Goal: Information Seeking & Learning: Learn about a topic

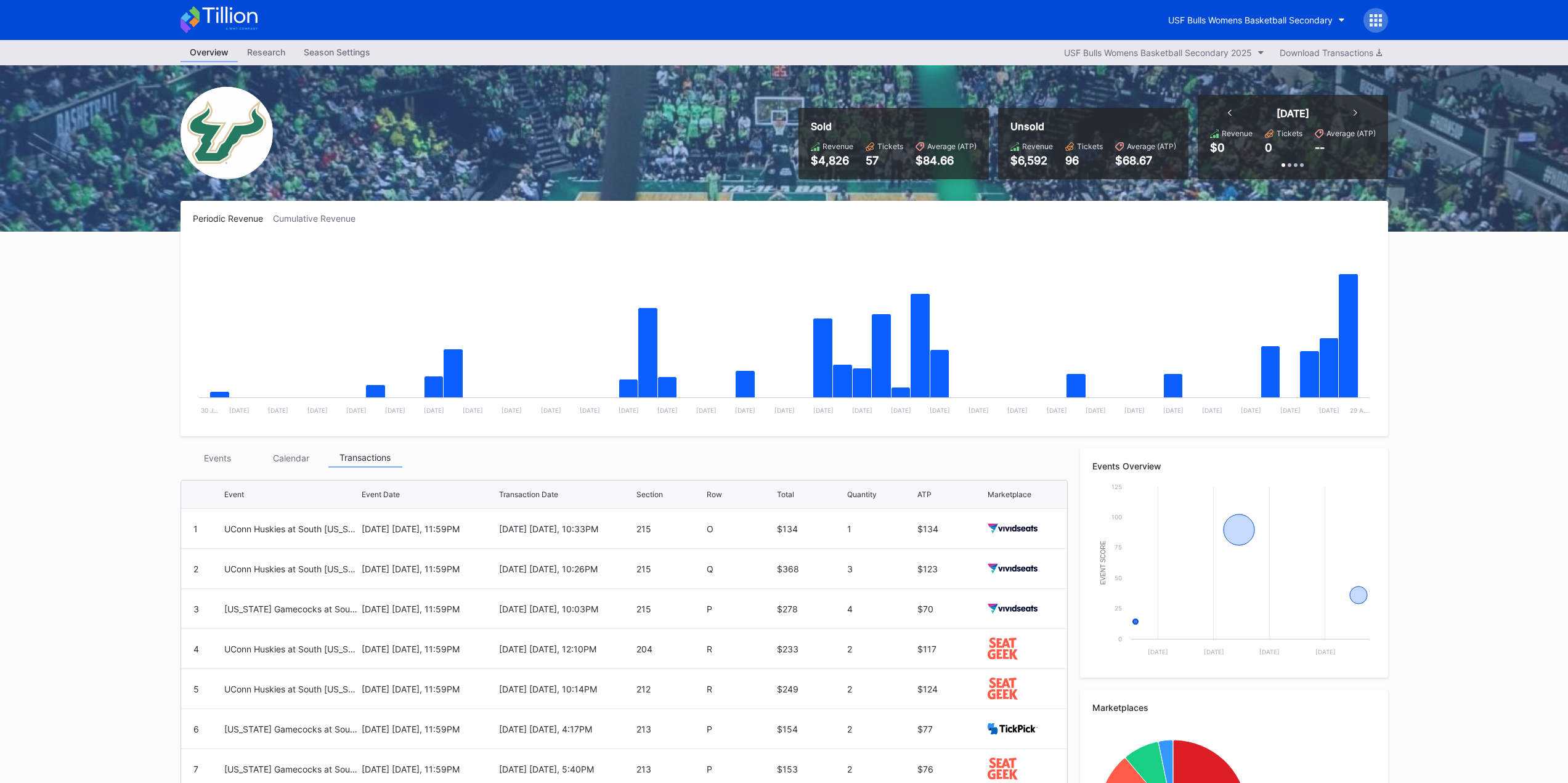
scroll to position [170, 0]
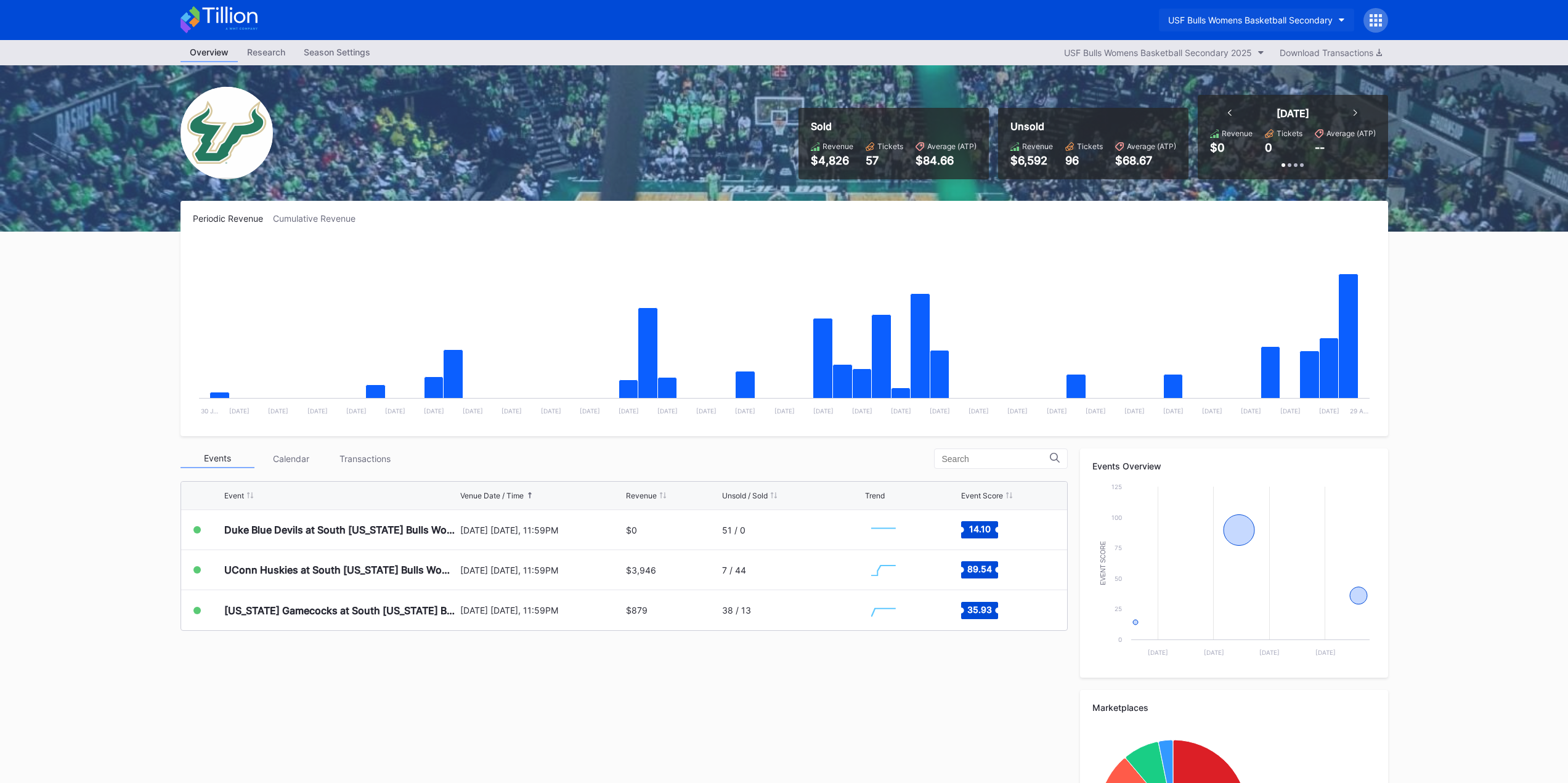
click at [1319, 21] on div "USF Bulls Womens Basketball Secondary" at bounding box center [1251, 20] width 165 height 11
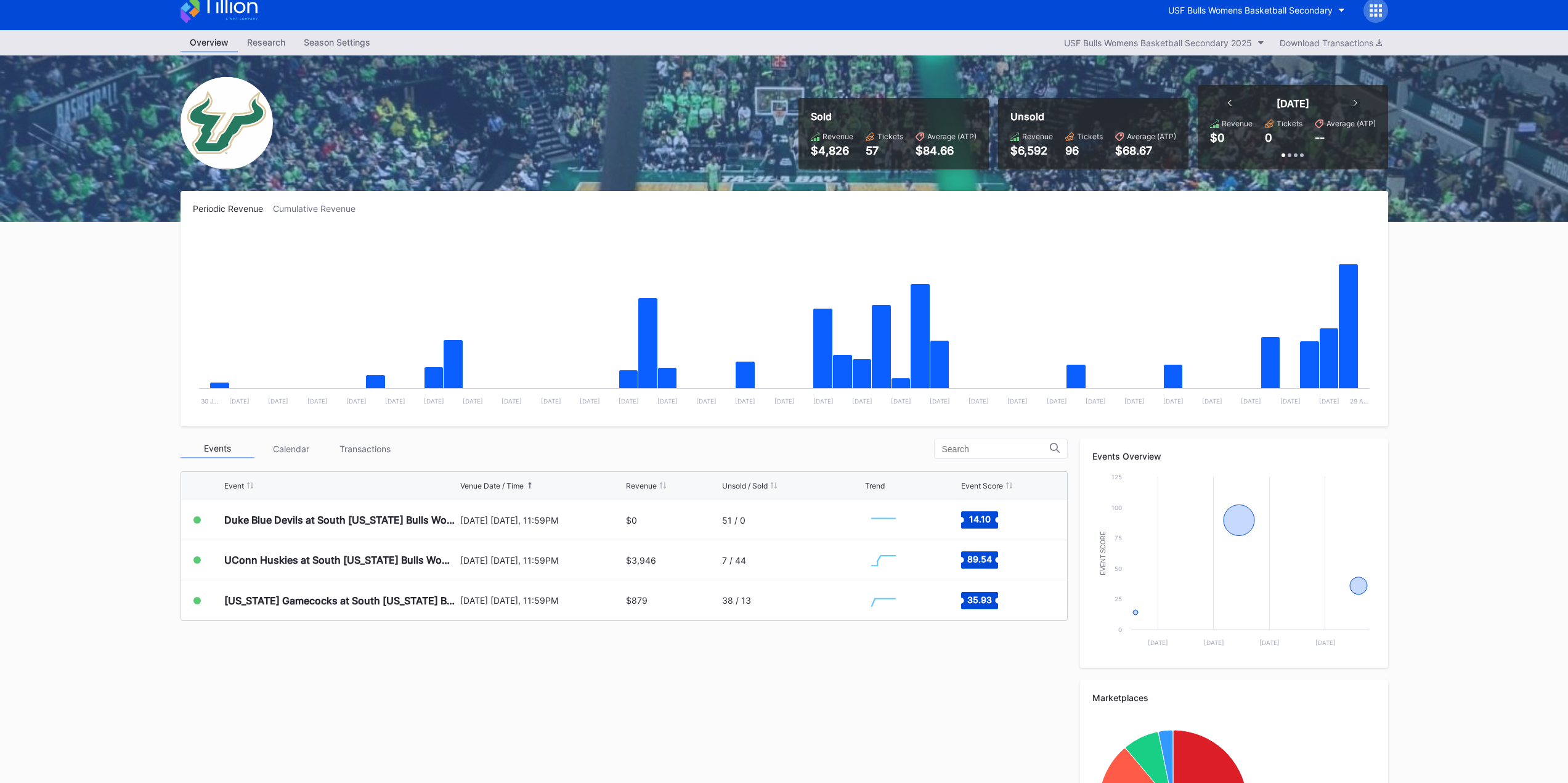
scroll to position [62, 0]
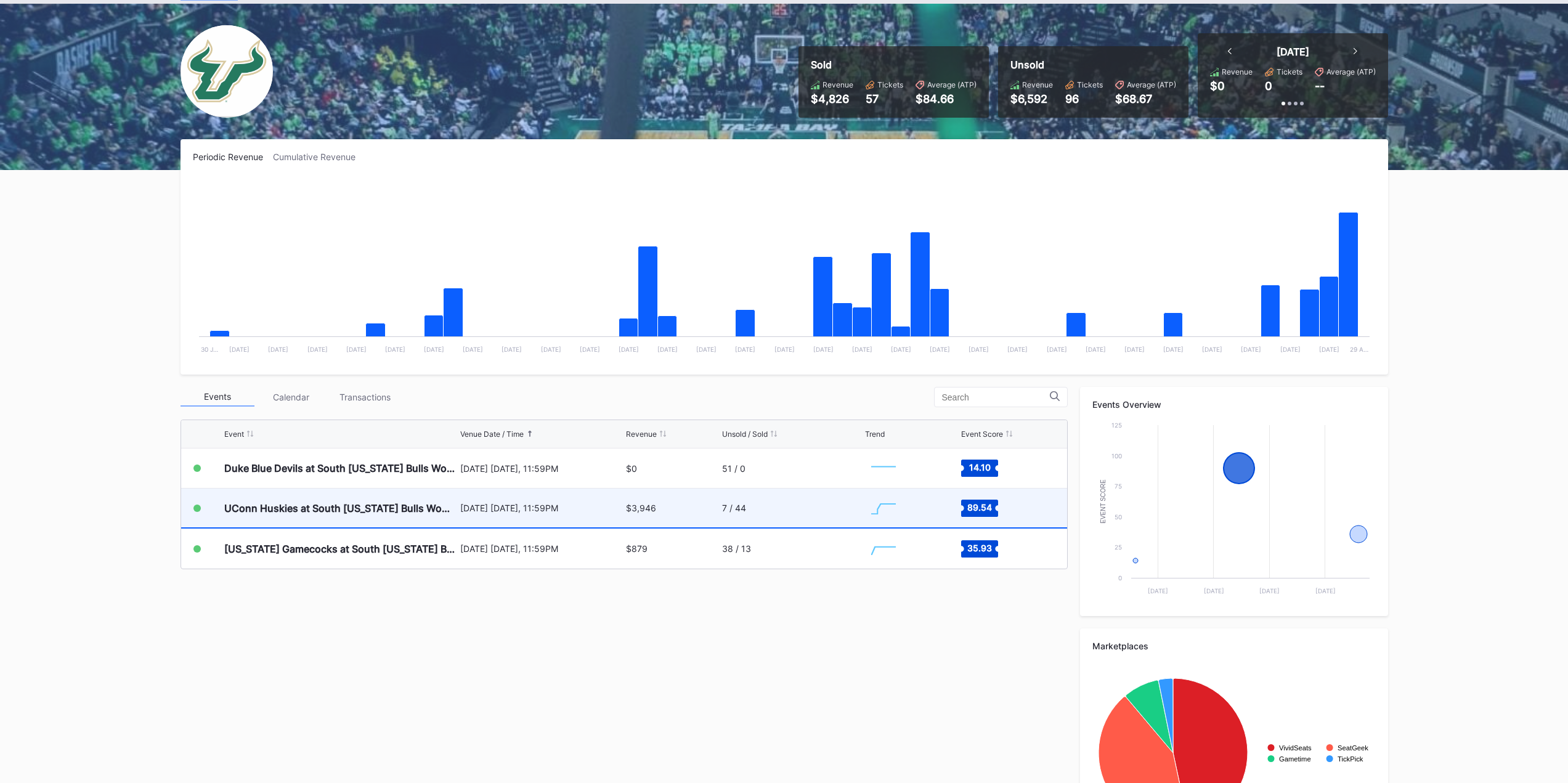
click at [591, 499] on div "[DATE] [DATE], 11:59PM" at bounding box center [542, 508] width 163 height 39
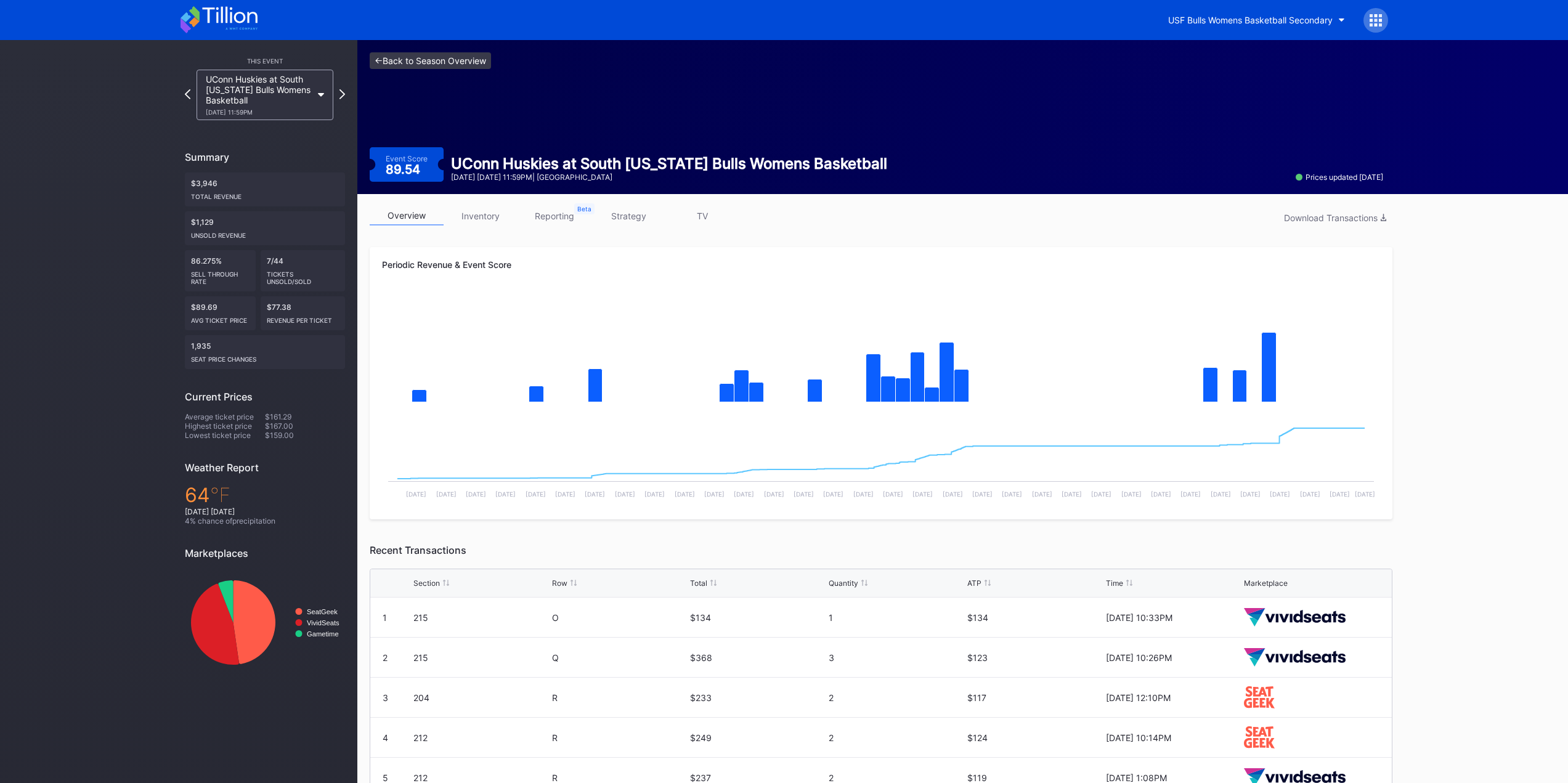
click at [445, 57] on link "<- Back to Season Overview" at bounding box center [430, 61] width 121 height 16
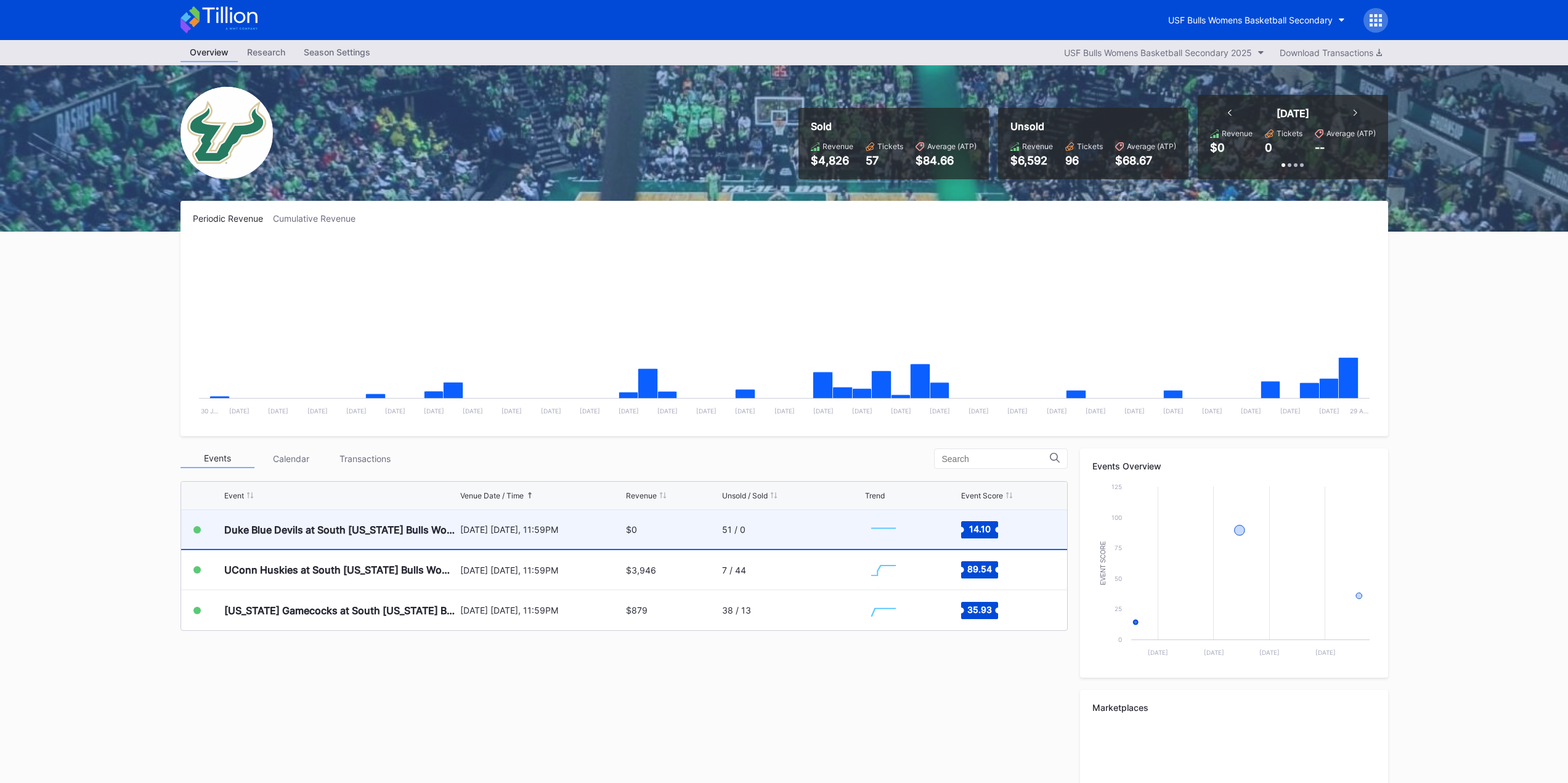
click at [561, 536] on div "[DATE] [DATE], 11:59PM" at bounding box center [542, 529] width 163 height 39
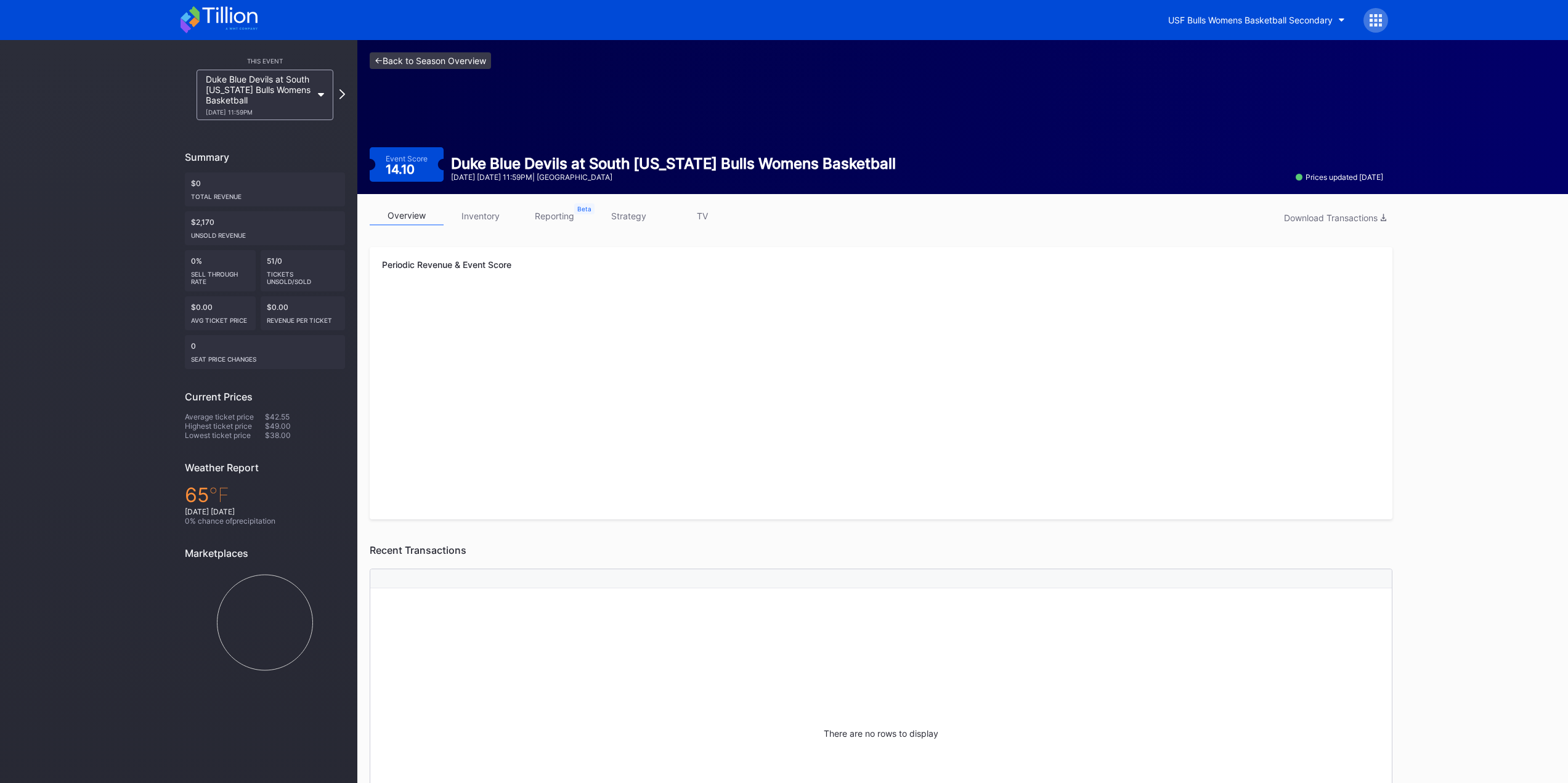
click at [415, 56] on link "<- Back to Season Overview" at bounding box center [430, 61] width 121 height 16
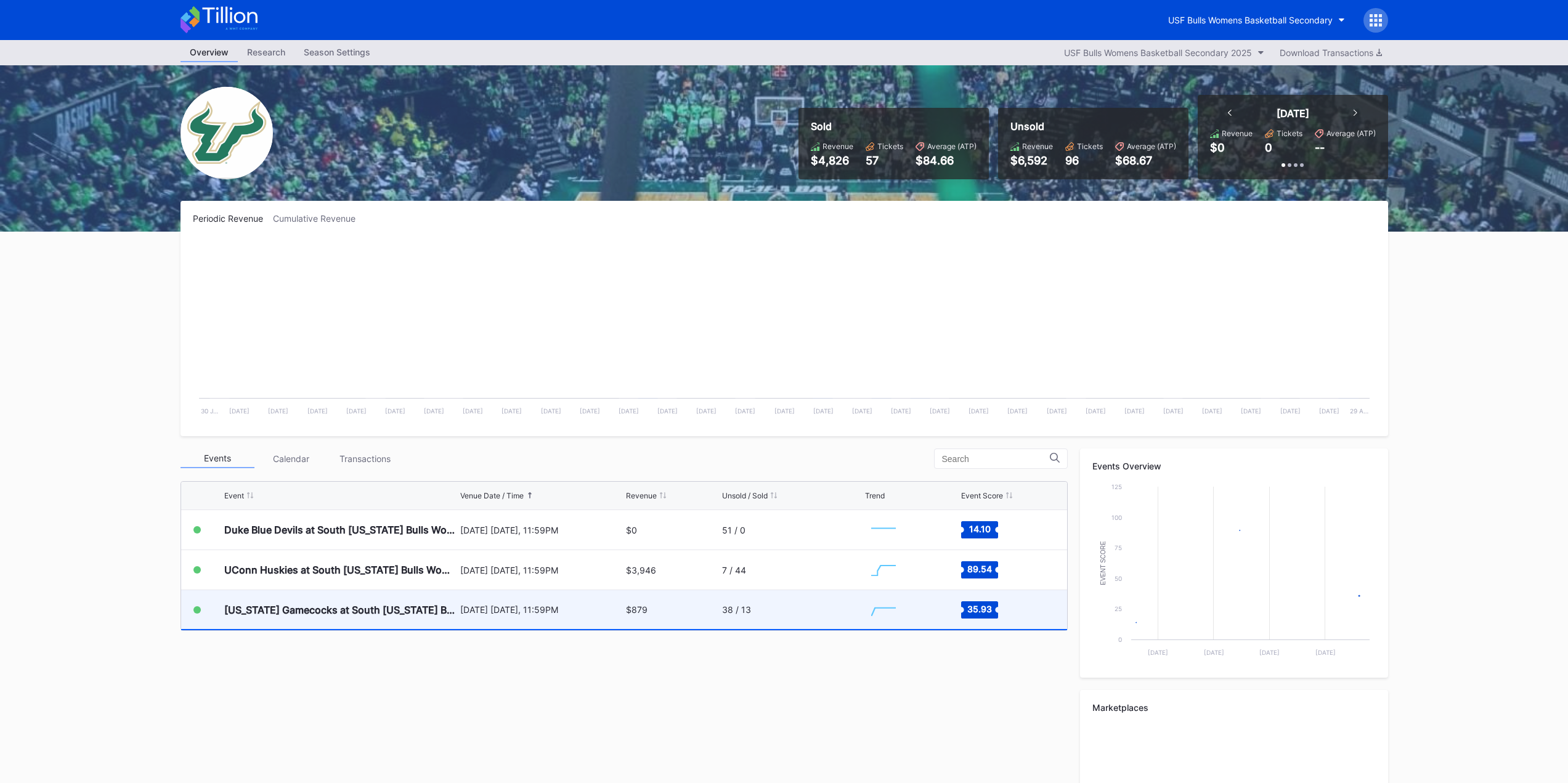
click at [693, 621] on div "$879" at bounding box center [673, 609] width 93 height 39
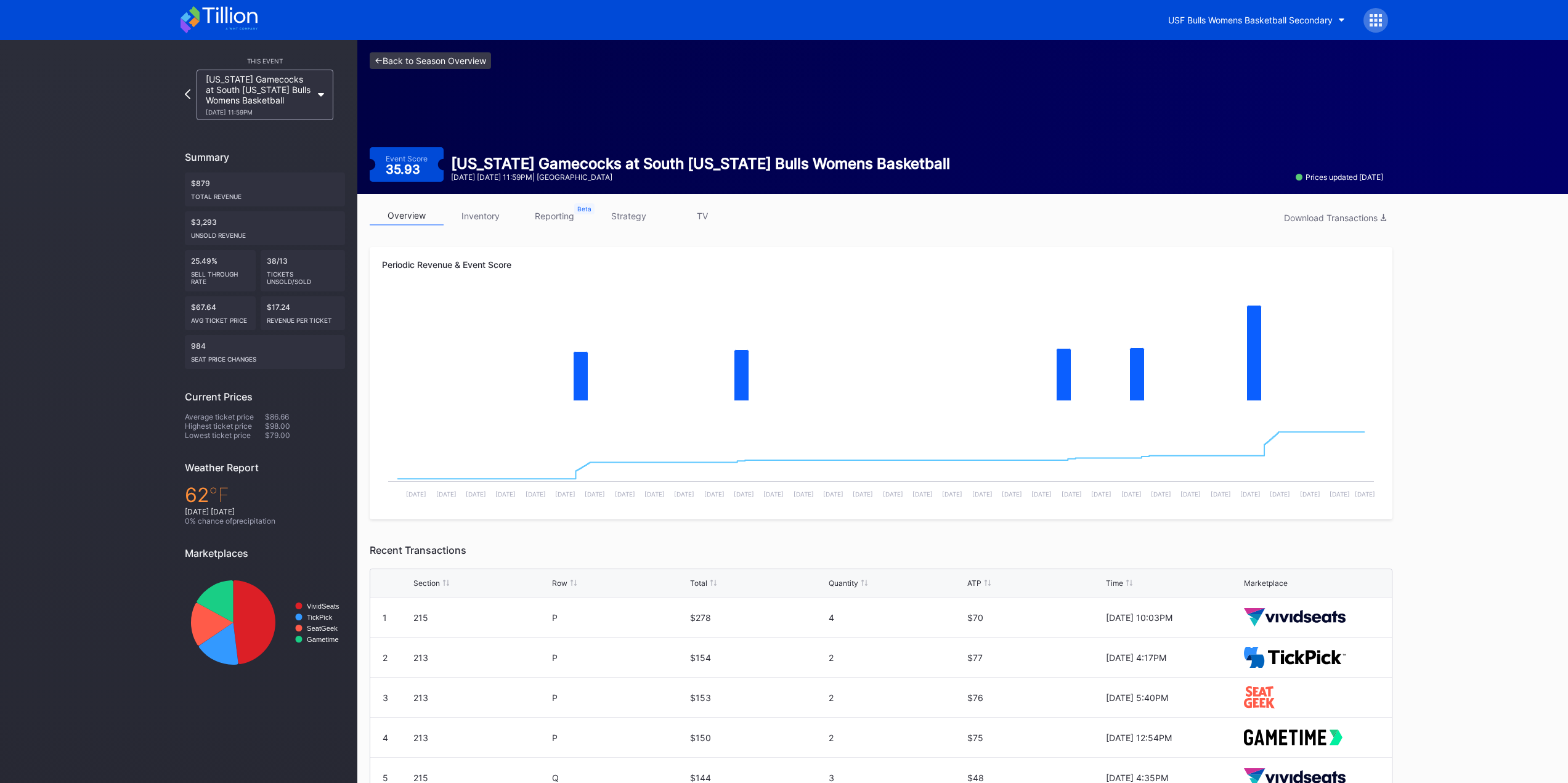
click at [434, 60] on link "<- Back to Season Overview" at bounding box center [430, 61] width 121 height 16
